Goal: Task Accomplishment & Management: Complete application form

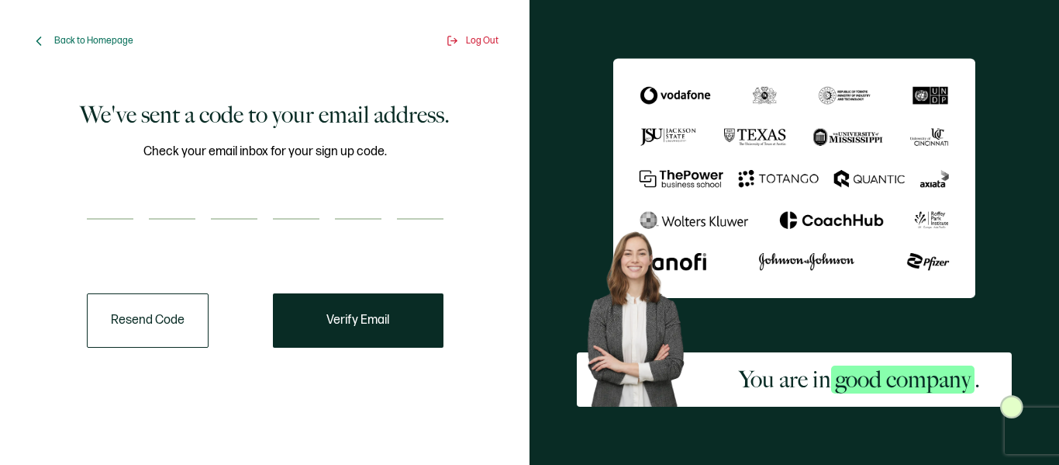
paste input "1"
type input "1"
type input "0"
type input "3"
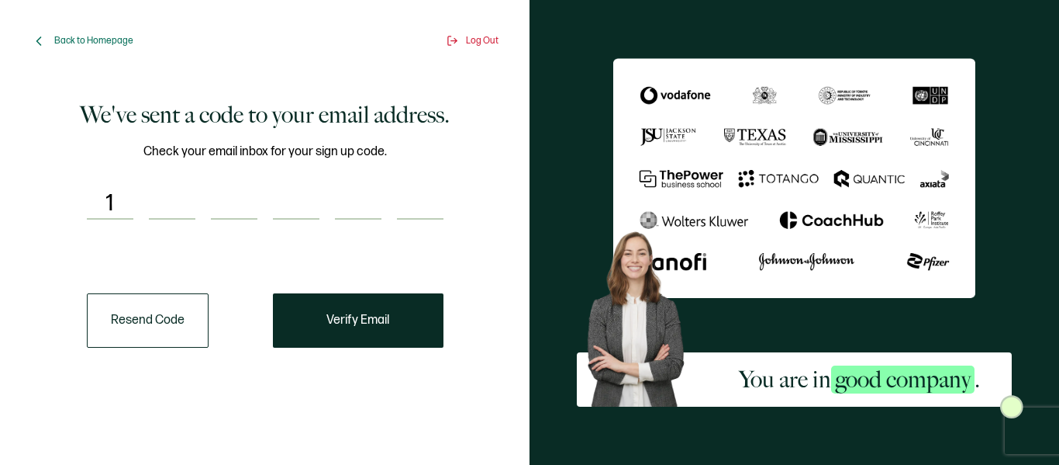
type input "2"
type input "7"
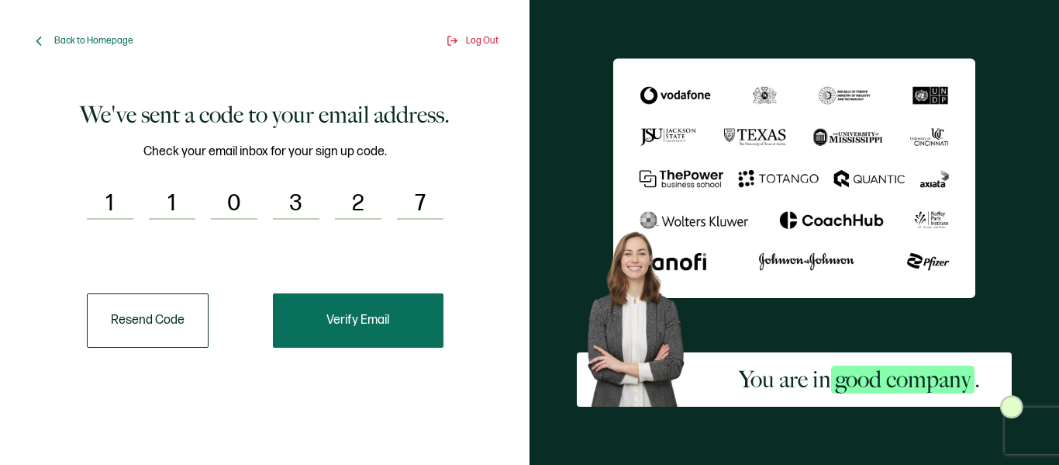
click at [362, 325] on span "Verify Email" at bounding box center [358, 320] width 63 height 12
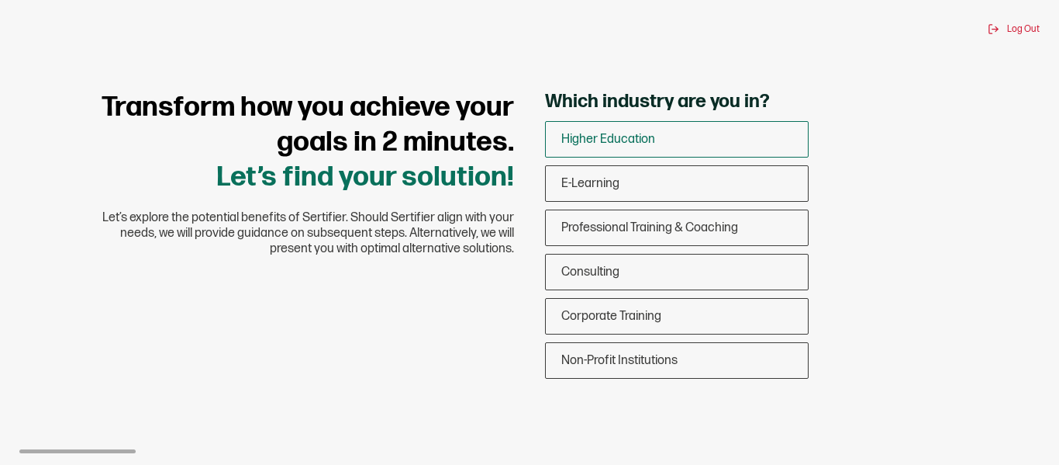
click at [677, 144] on div "Higher Education" at bounding box center [677, 139] width 262 height 36
click at [0, 0] on input "Higher Education" at bounding box center [0, 0] width 0 height 0
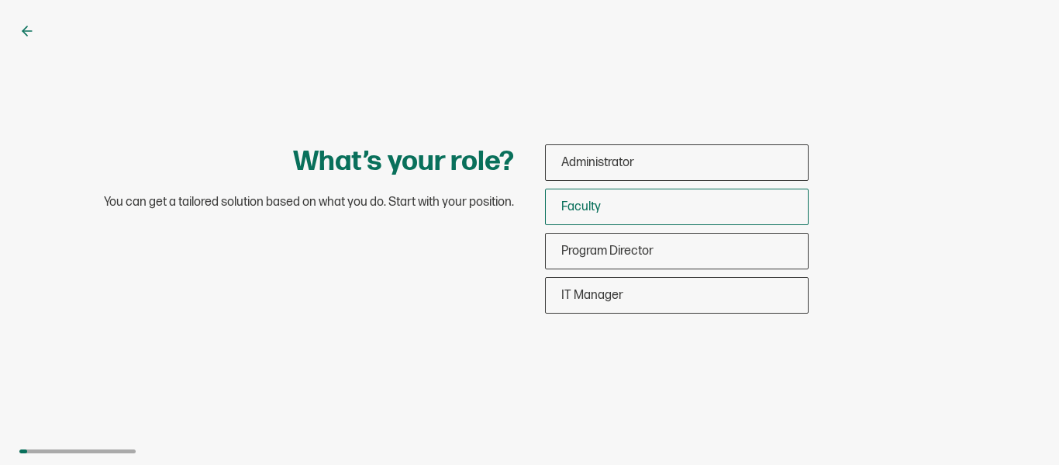
click at [681, 202] on div "Faculty" at bounding box center [677, 206] width 262 height 36
click at [0, 0] on input "Faculty" at bounding box center [0, 0] width 0 height 0
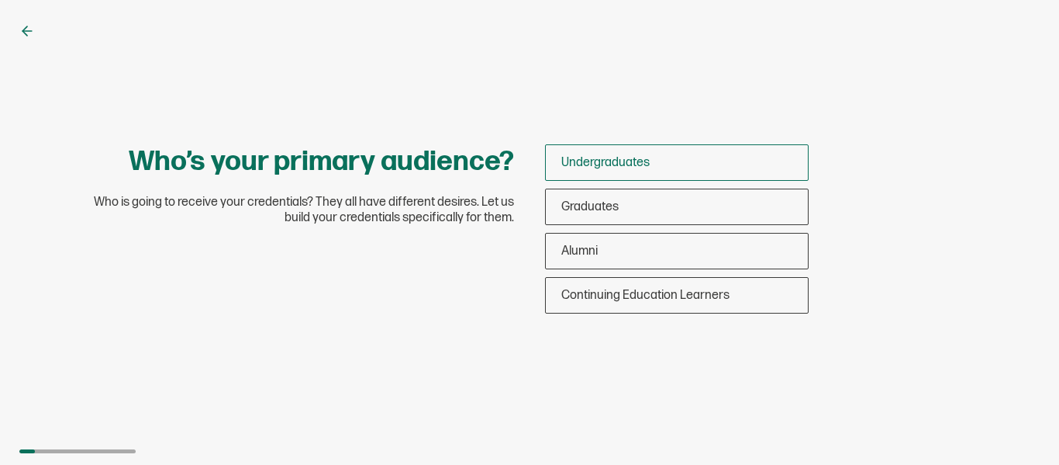
click at [697, 159] on div "Undergraduates" at bounding box center [677, 162] width 262 height 36
click at [0, 0] on input "Undergraduates" at bounding box center [0, 0] width 0 height 0
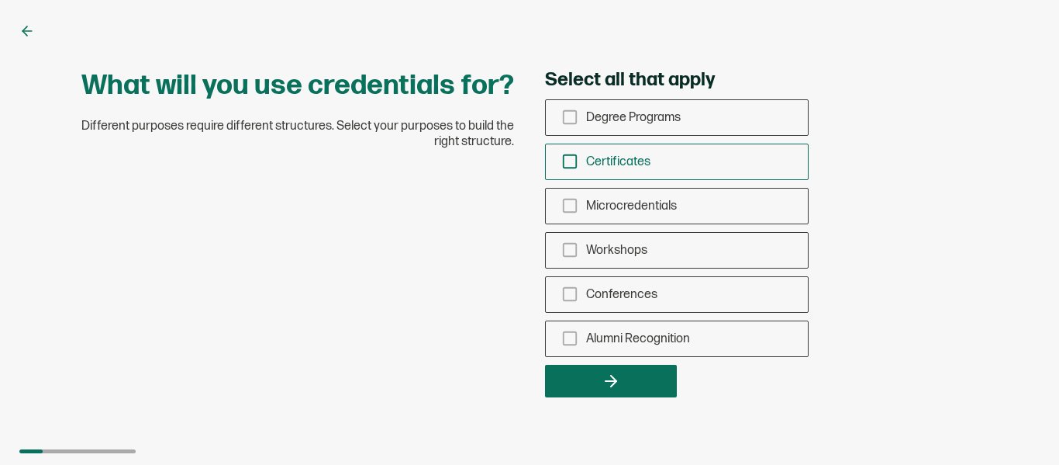
click at [570, 162] on icon "checkbox-group" at bounding box center [570, 161] width 17 height 17
click at [0, 0] on input "Certificates" at bounding box center [0, 0] width 0 height 0
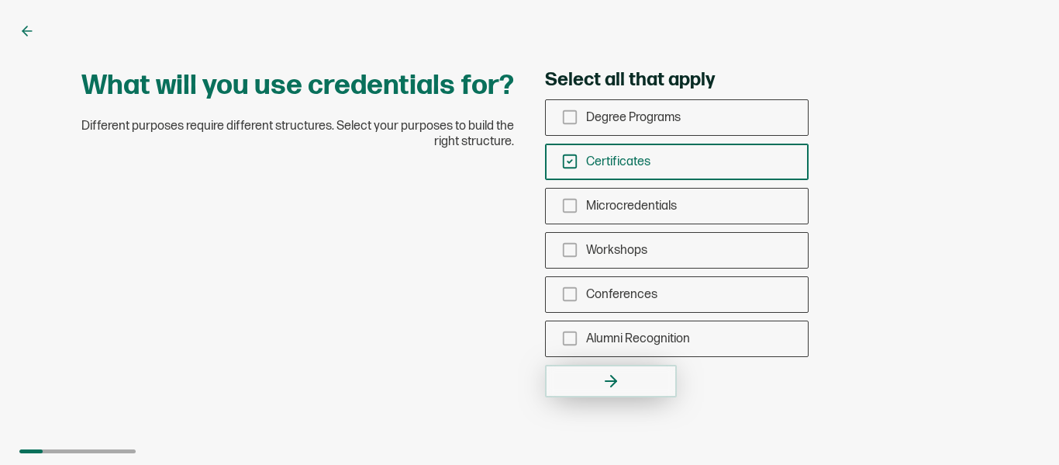
click at [622, 373] on button "button" at bounding box center [611, 381] width 132 height 33
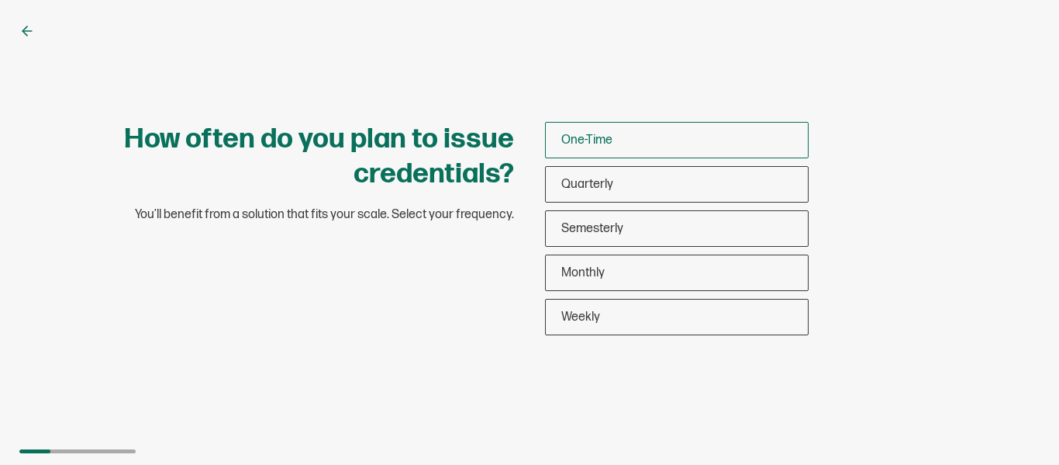
click at [655, 137] on div "One-Time" at bounding box center [677, 140] width 262 height 36
click at [0, 0] on input "One-Time" at bounding box center [0, 0] width 0 height 0
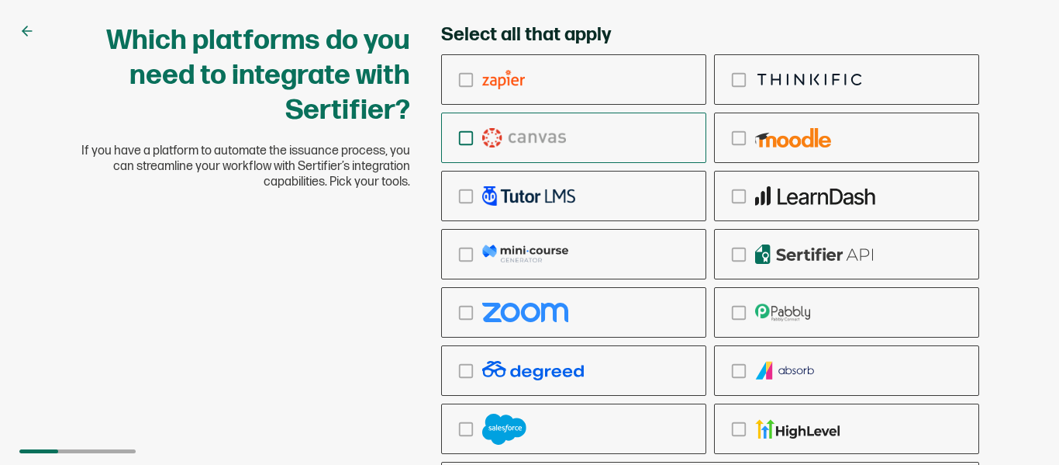
click at [465, 137] on icon "checkbox-group" at bounding box center [466, 138] width 17 height 17
click at [0, 0] on input "checkbox-group" at bounding box center [0, 0] width 0 height 0
click at [461, 313] on icon "checkbox-group" at bounding box center [466, 312] width 17 height 17
click at [0, 0] on input "checkbox-group" at bounding box center [0, 0] width 0 height 0
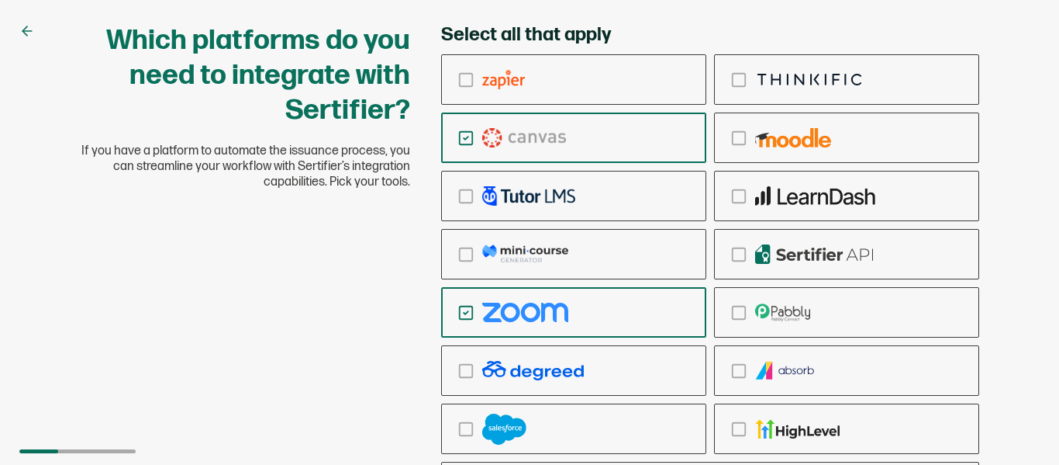
click at [237, 288] on div "Which platforms do you need to integrate with Sertifier? If you have a platform…" at bounding box center [529, 287] width 931 height 529
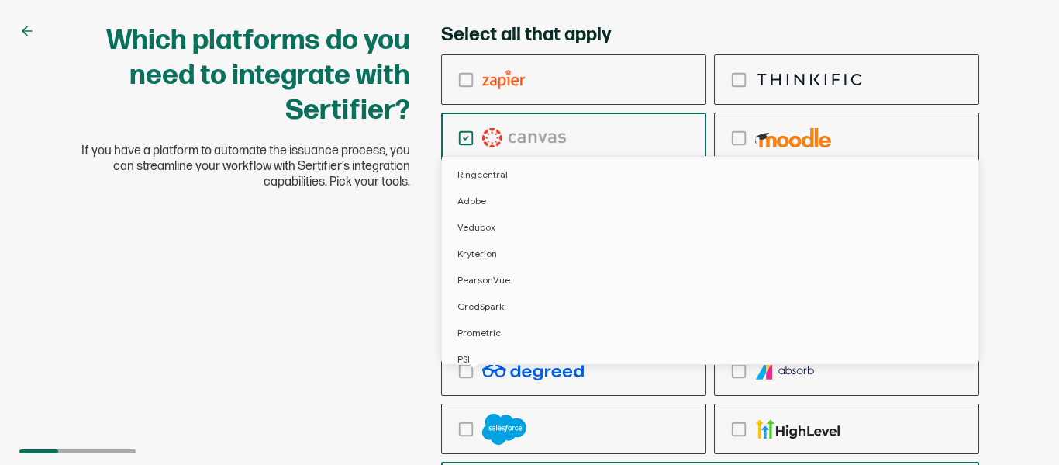
scroll to position [88, 0]
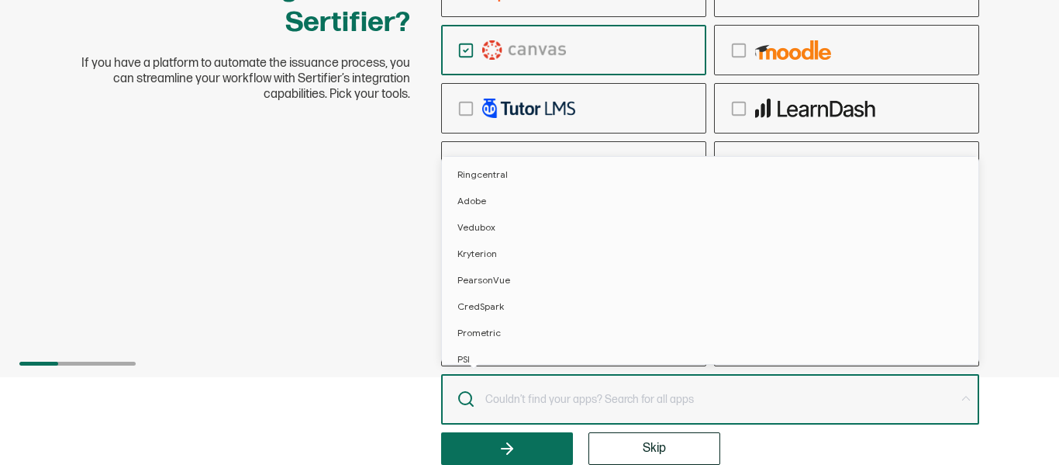
click at [976, 461] on div "Select all that apply Skip" at bounding box center [710, 200] width 538 height 529
click at [1032, 315] on div "Which platforms do you need to integrate with Sertifier? If you have a platform…" at bounding box center [529, 144] width 1059 height 465
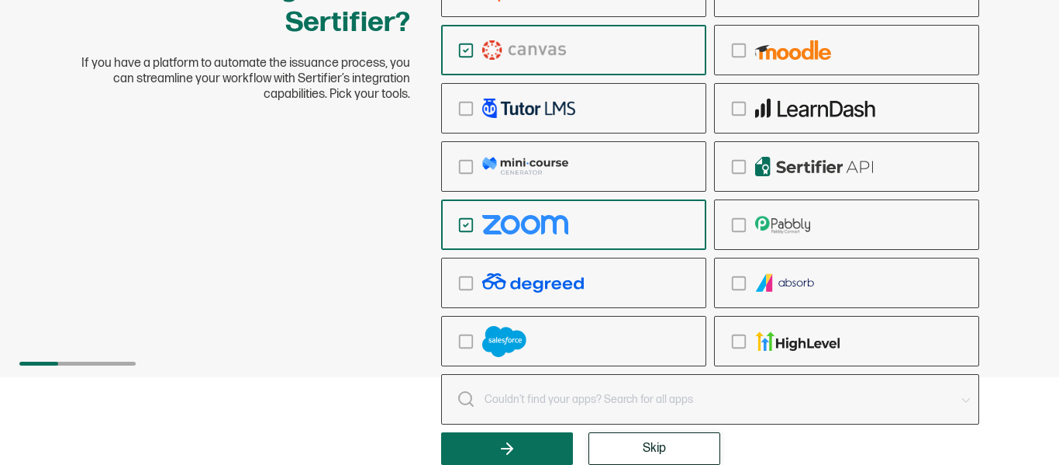
click at [664, 444] on span "Skip" at bounding box center [654, 448] width 23 height 12
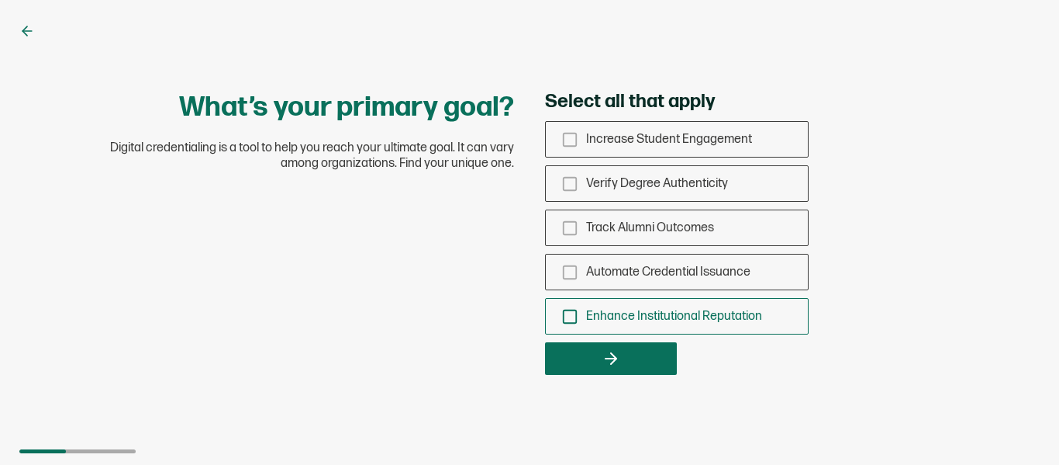
click at [567, 320] on icon "checkbox-group" at bounding box center [570, 316] width 17 height 17
click at [0, 0] on input "Enhance Institutional Reputation" at bounding box center [0, 0] width 0 height 0
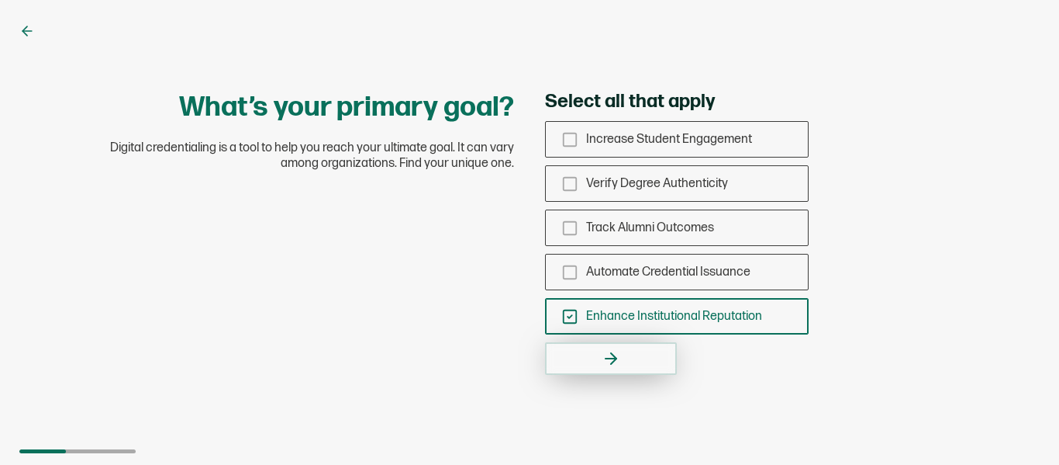
click at [606, 360] on icon "button" at bounding box center [611, 358] width 19 height 19
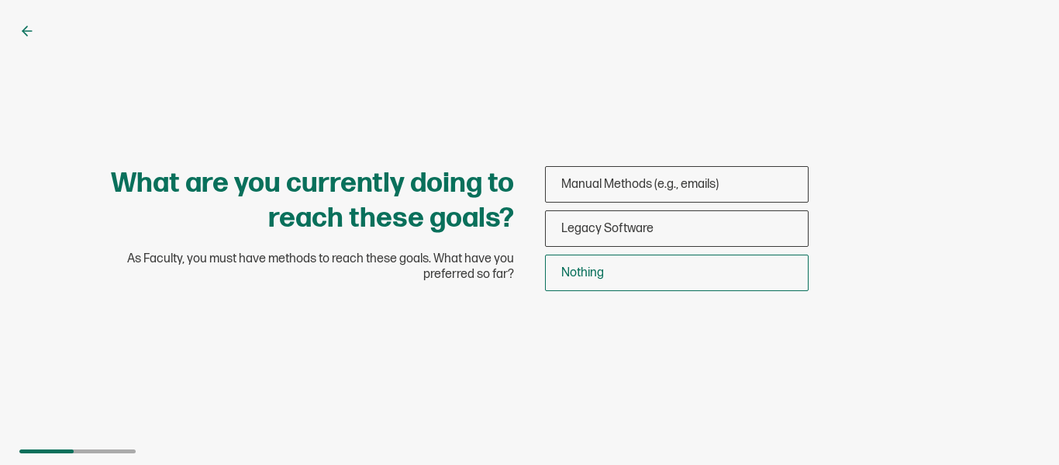
click at [584, 274] on span "Nothing" at bounding box center [583, 272] width 43 height 15
click at [0, 0] on input "Nothing" at bounding box center [0, 0] width 0 height 0
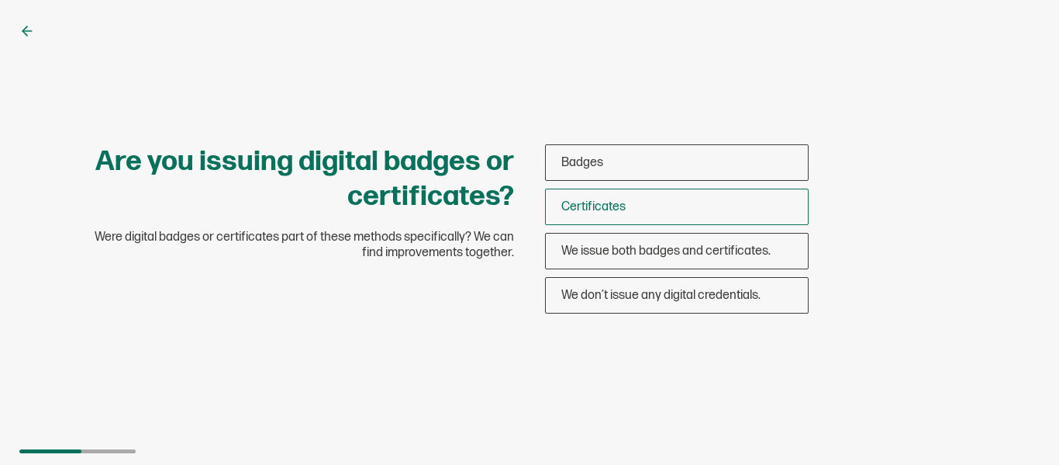
click at [633, 202] on div "Certificates" at bounding box center [677, 206] width 262 height 36
click at [0, 0] on input "Certificates" at bounding box center [0, 0] width 0 height 0
